Goal: Task Accomplishment & Management: Book appointment/travel/reservation

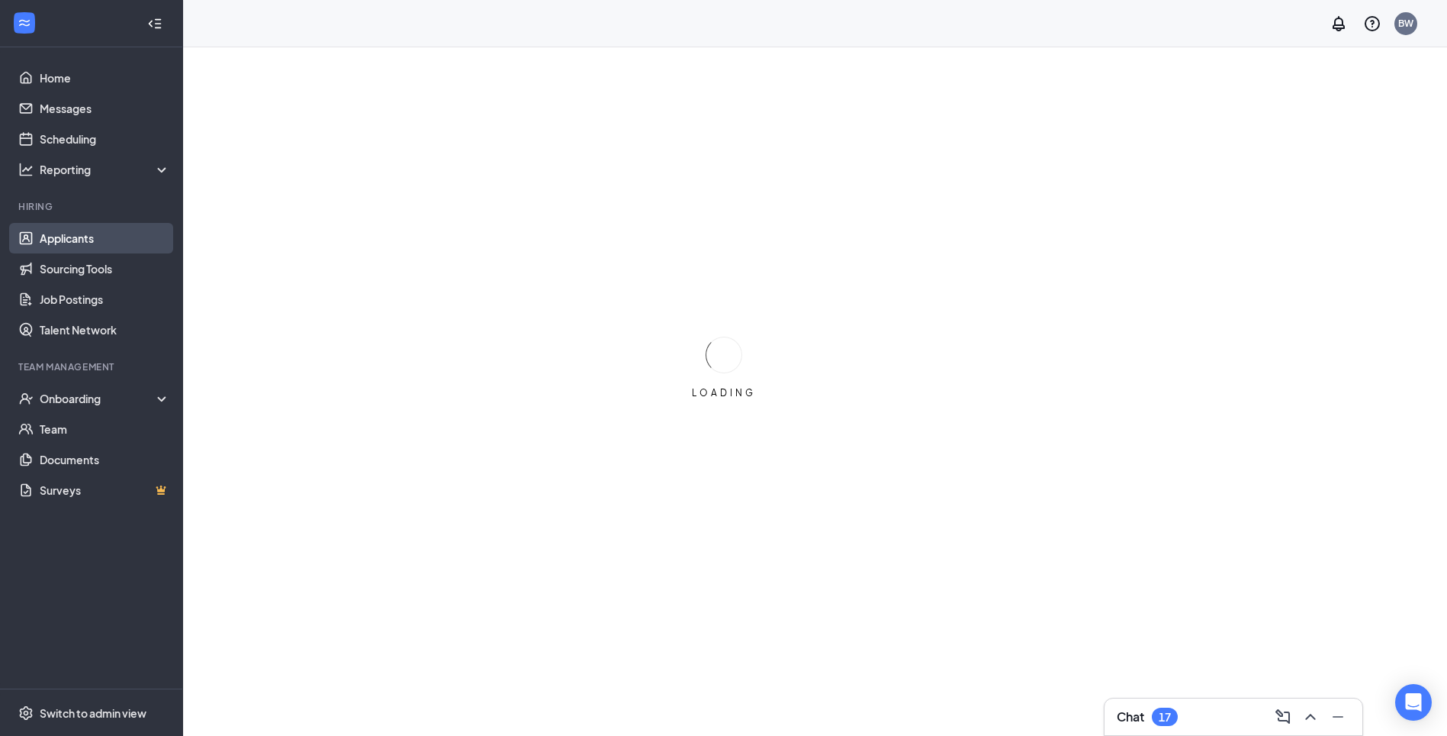
click at [60, 245] on link "Applicants" at bounding box center [105, 238] width 130 height 31
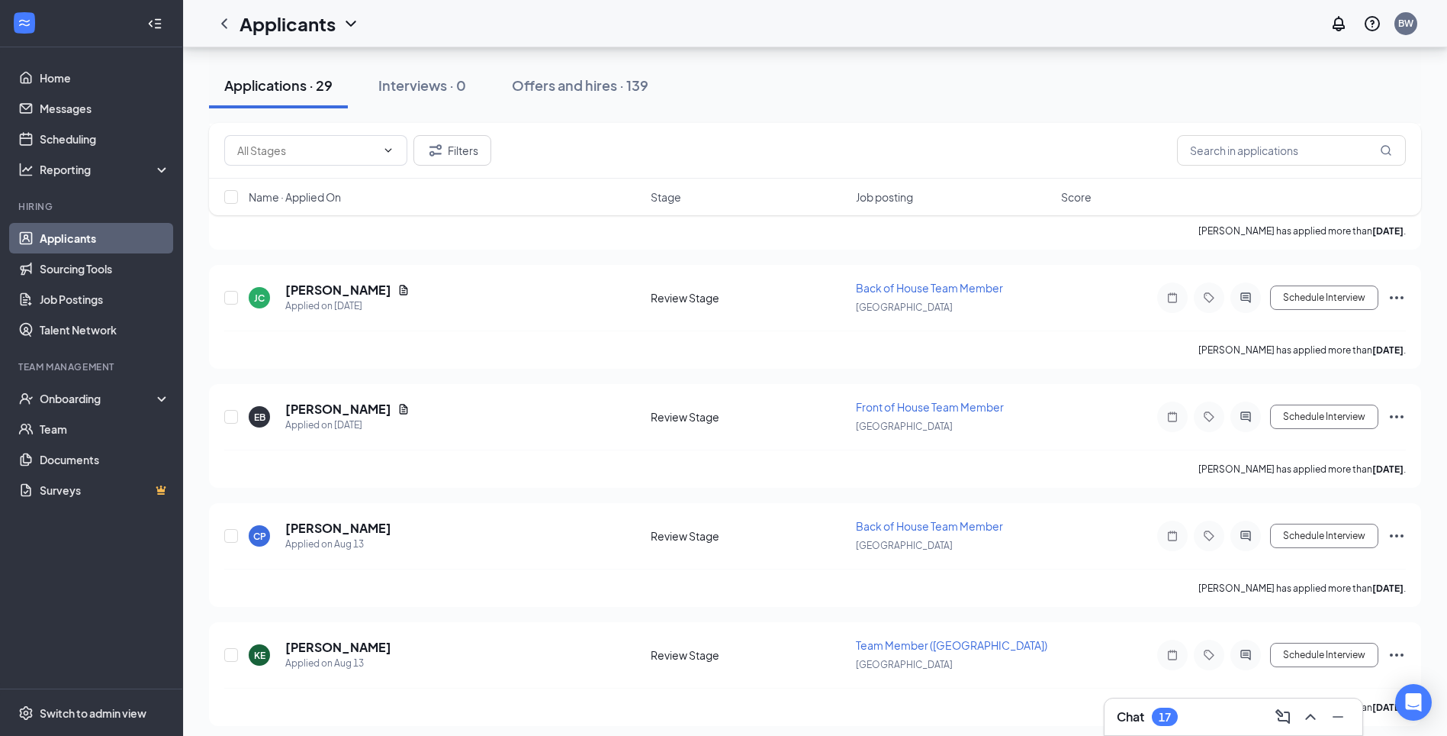
scroll to position [3088, 0]
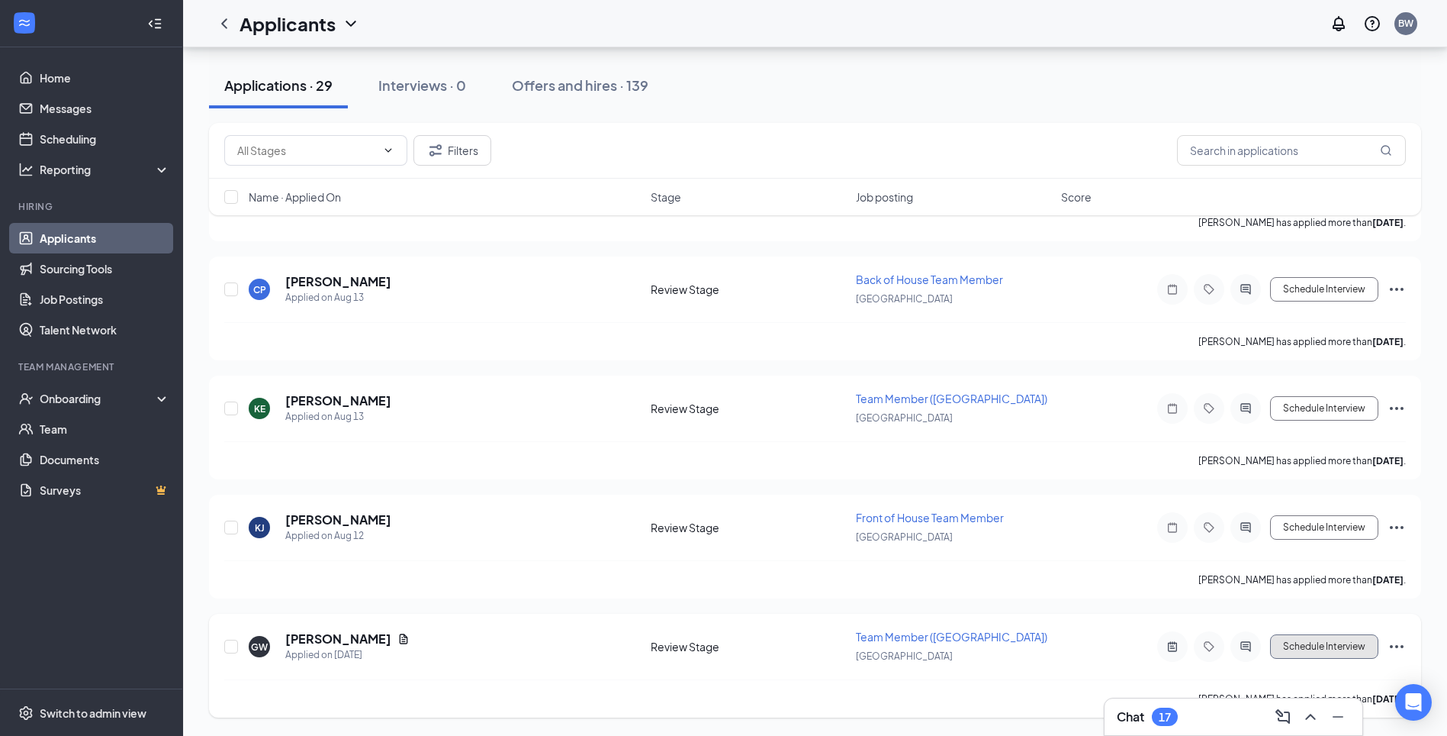
click at [1305, 644] on button "Schedule Interview" at bounding box center [1324, 646] width 108 height 24
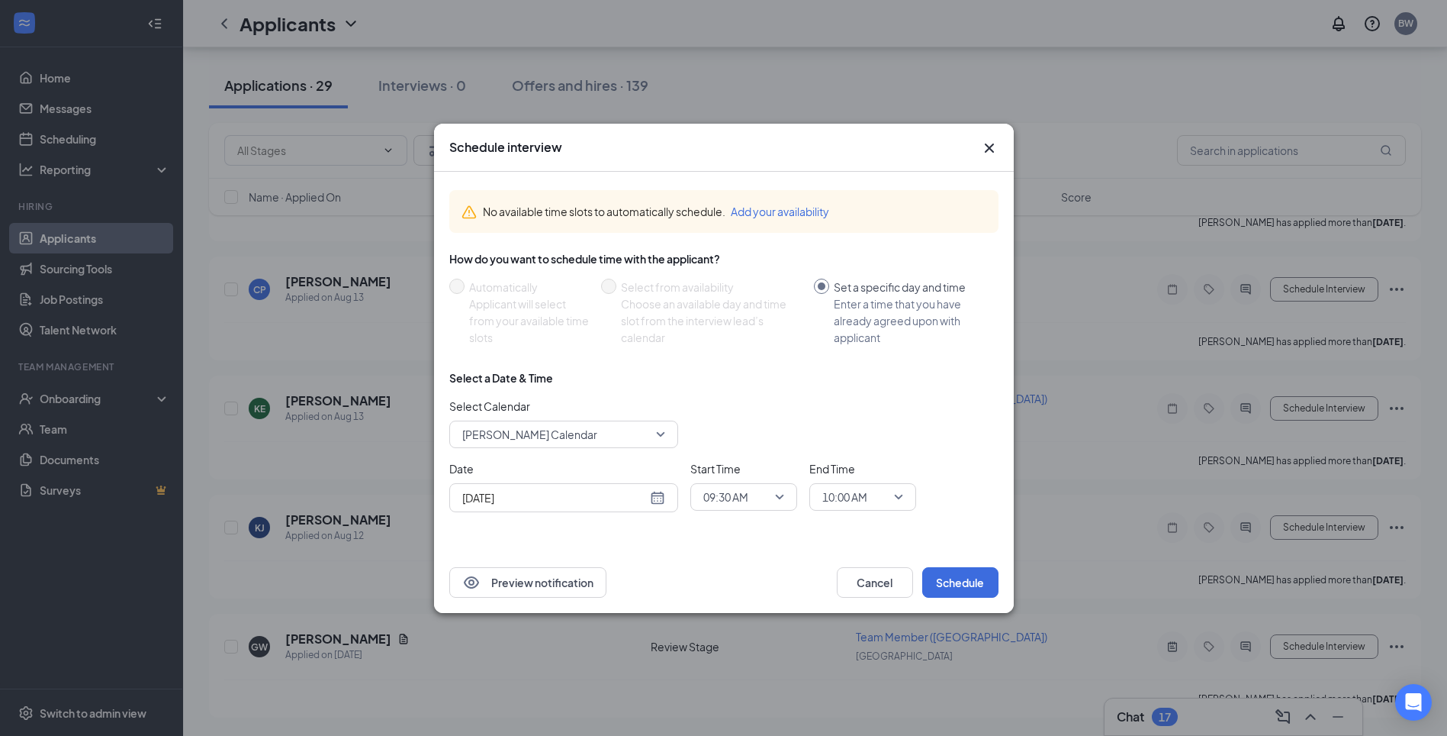
click at [661, 436] on span "[PERSON_NAME] Calendar" at bounding box center [563, 434] width 203 height 23
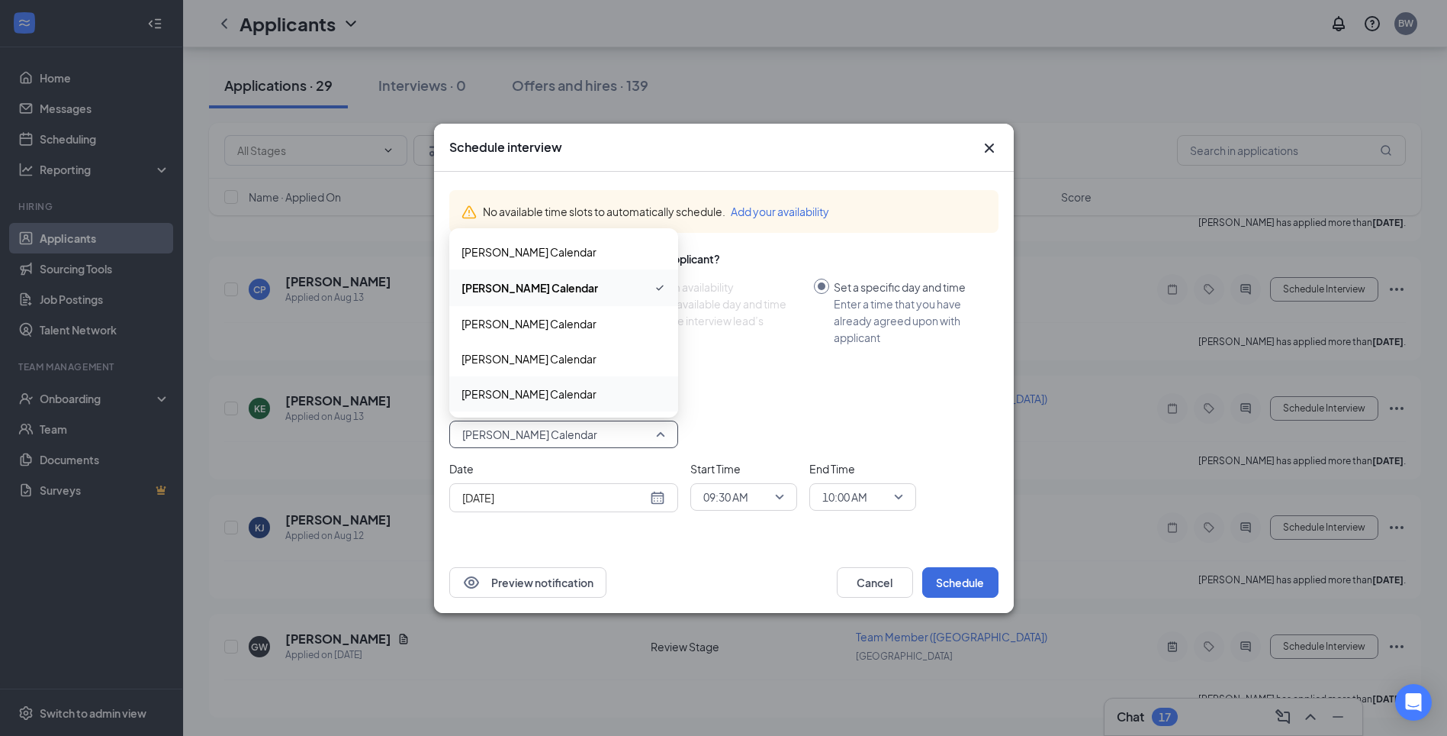
click at [746, 442] on div "Select Calendar [PERSON_NAME] Calendar 129413 116808 [PERSON_NAME] Calendar [PE…" at bounding box center [723, 423] width 549 height 50
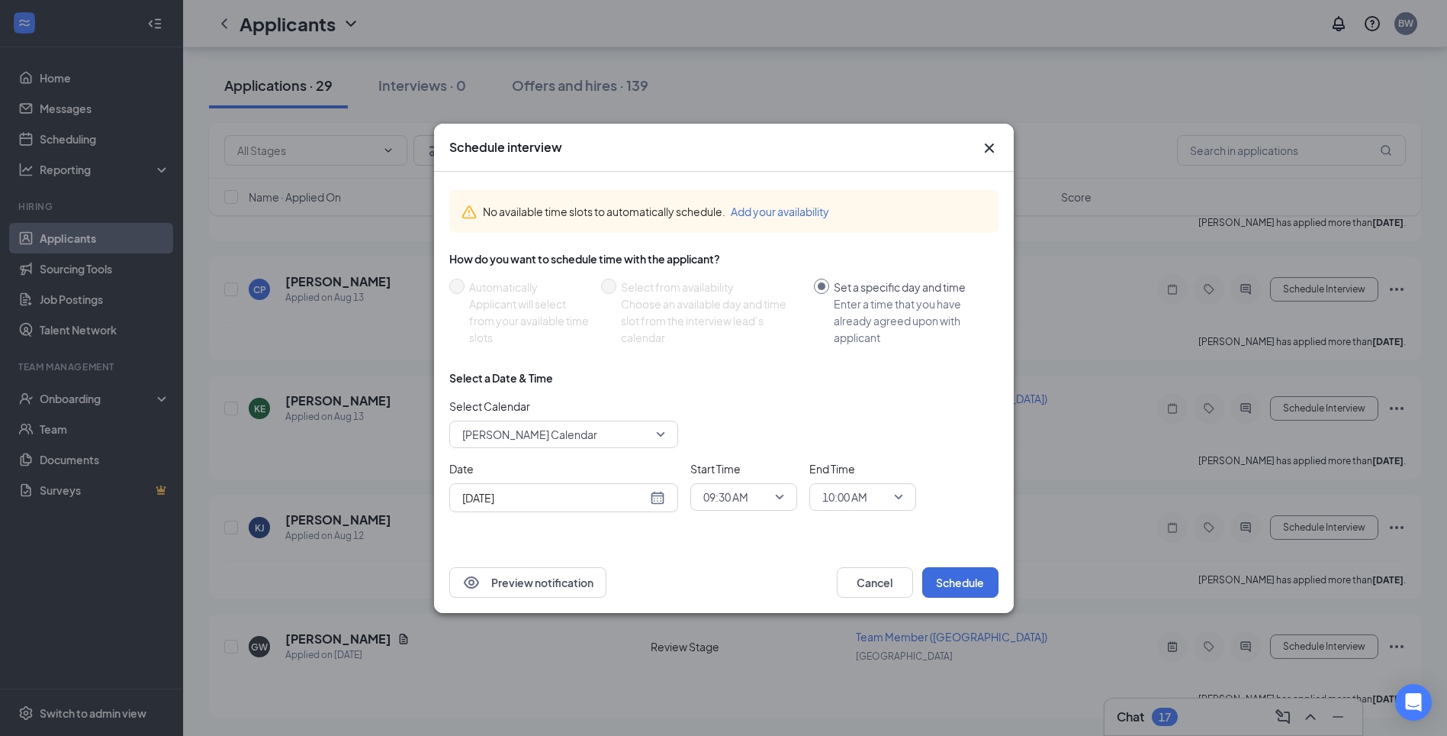
click at [652, 500] on div "[DATE]" at bounding box center [563, 497] width 203 height 17
type input "[DATE]"
click at [548, 439] on div "27" at bounding box center [555, 439] width 18 height 18
click at [779, 495] on span "09:30 AM" at bounding box center [743, 496] width 81 height 23
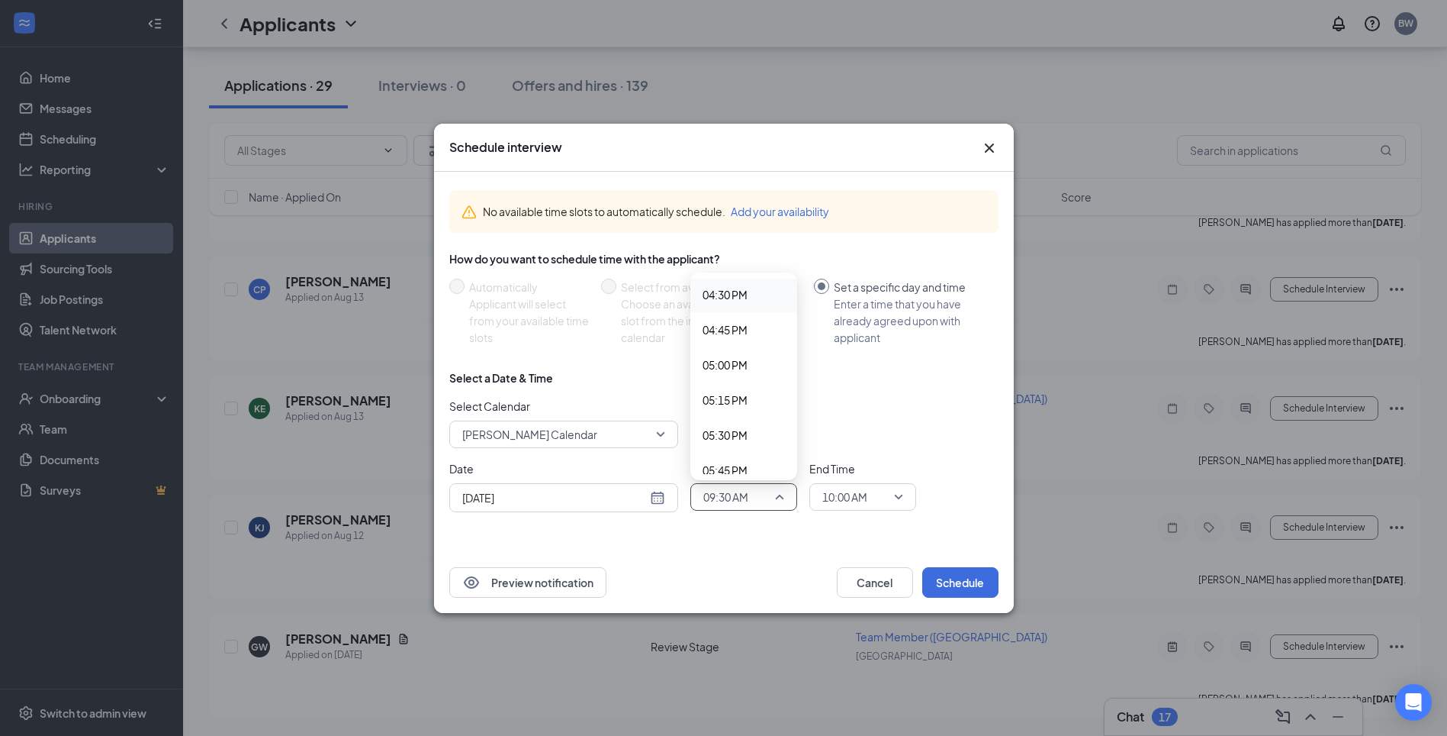
click at [729, 290] on span "04:30 PM" at bounding box center [725, 294] width 45 height 17
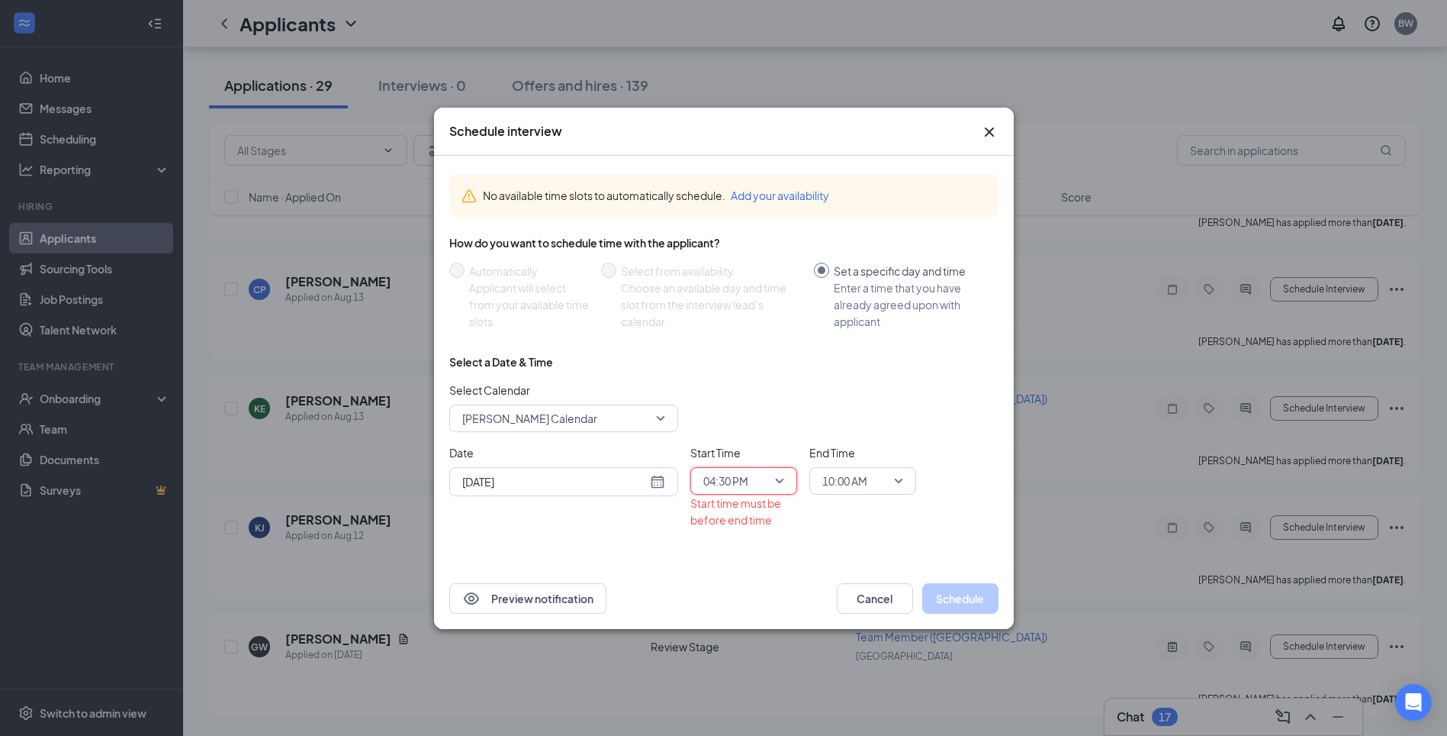
click at [890, 483] on span "10:00 AM" at bounding box center [863, 480] width 81 height 23
click at [842, 401] on span "04:45 PM" at bounding box center [844, 396] width 45 height 17
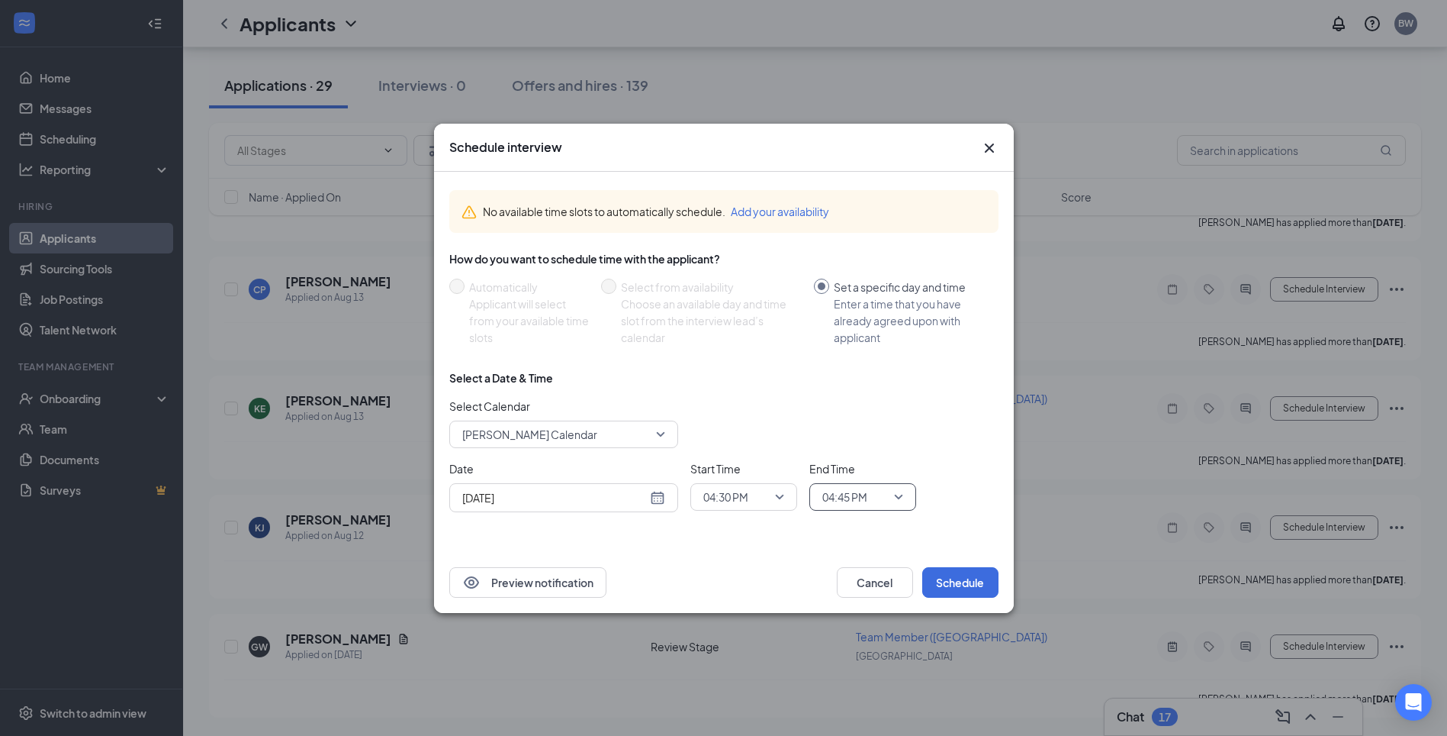
click at [665, 440] on span "[PERSON_NAME] Calendar" at bounding box center [563, 434] width 203 height 23
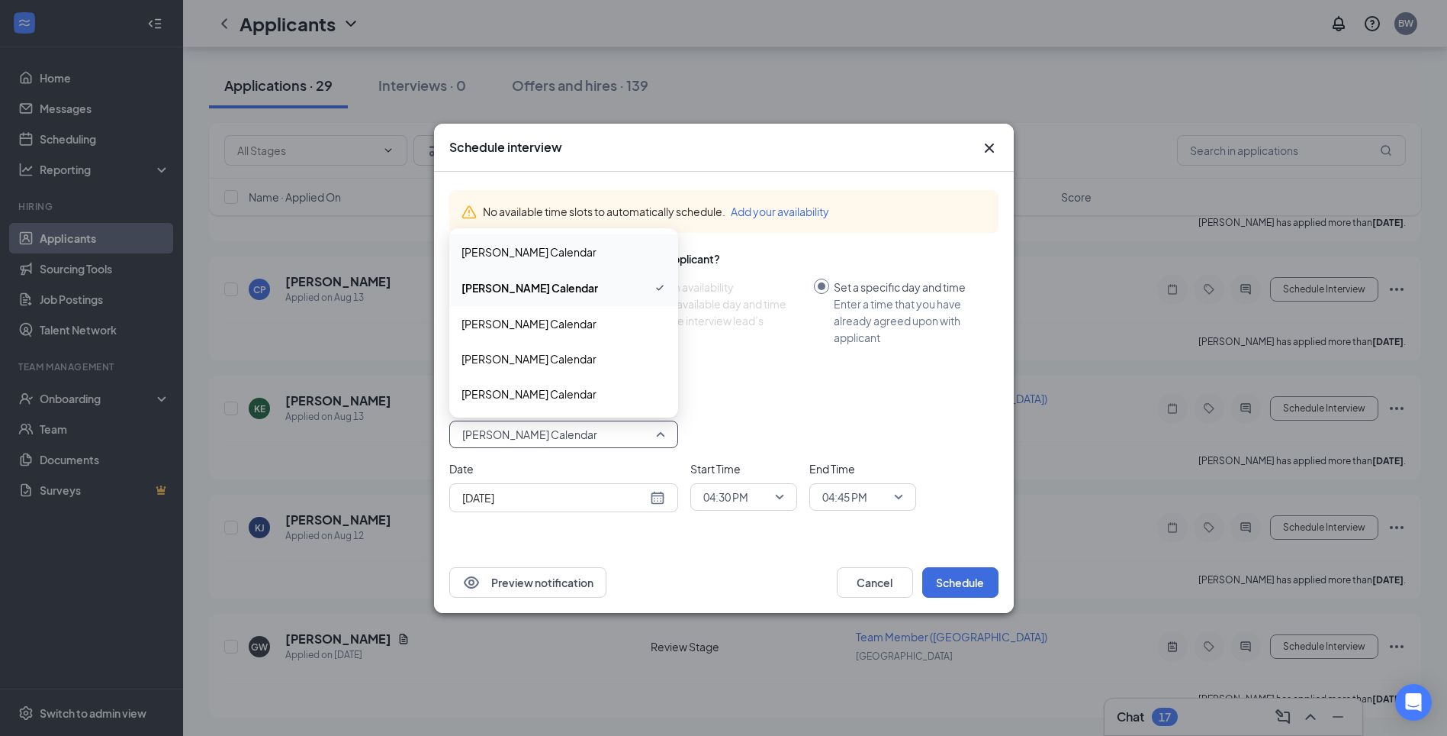
click at [555, 256] on span "[PERSON_NAME] Calendar" at bounding box center [529, 251] width 135 height 17
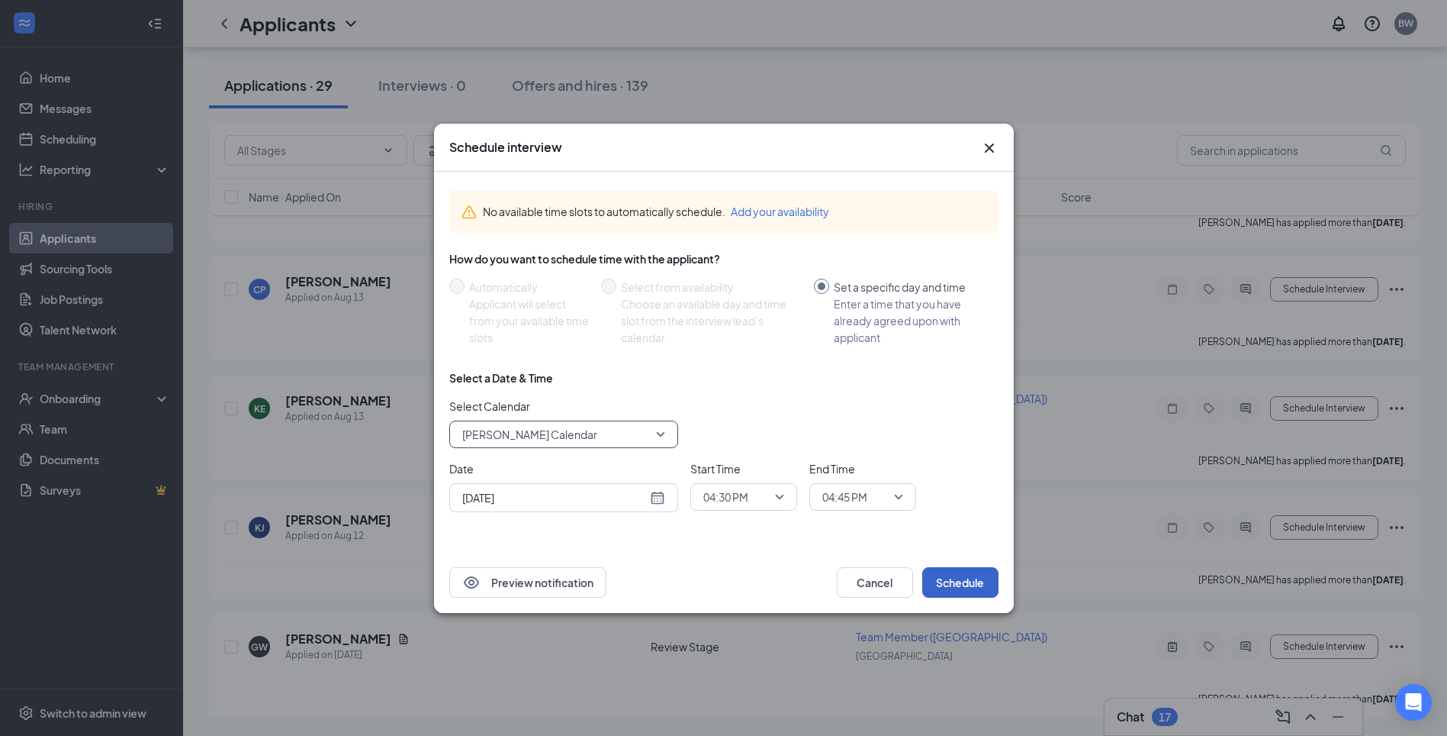
click at [951, 576] on button "Schedule" at bounding box center [960, 582] width 76 height 31
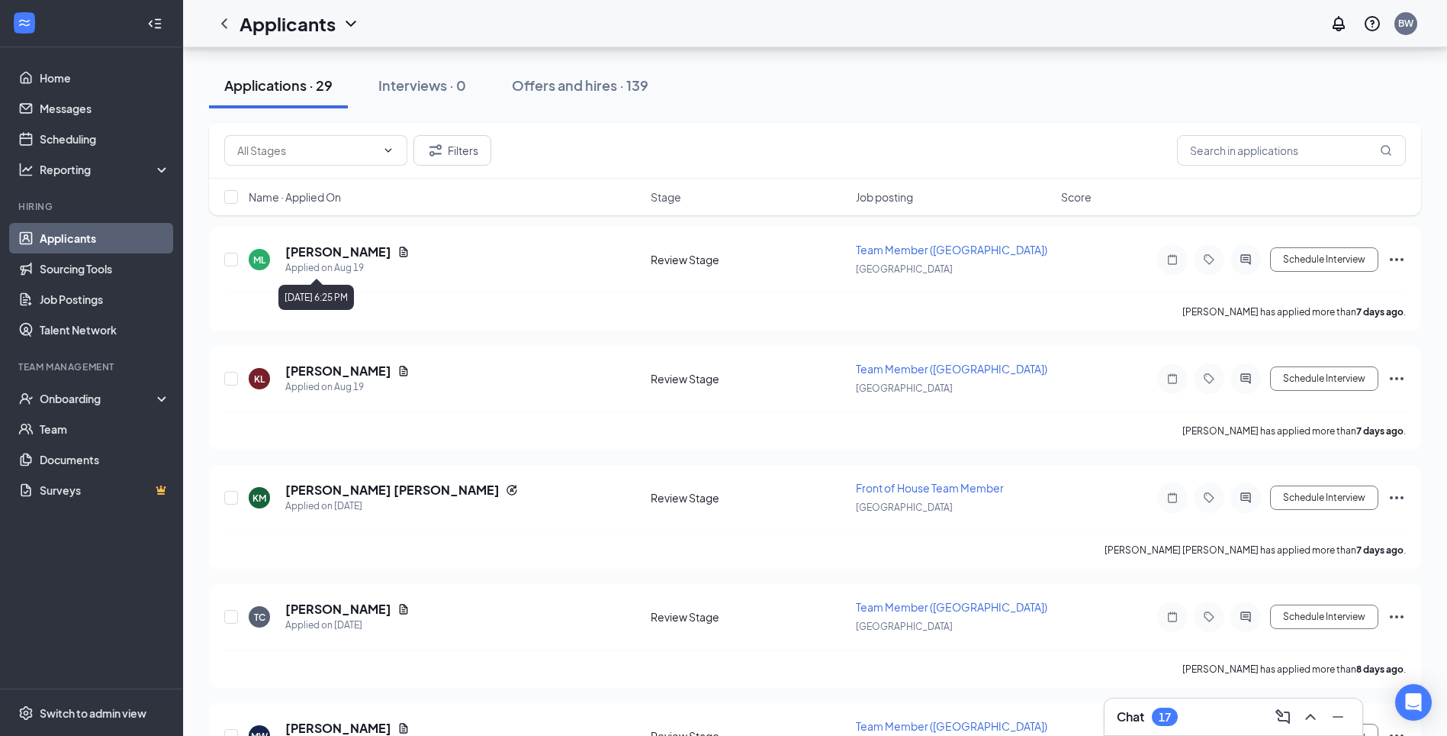
scroll to position [1901, 0]
